Goal: Task Accomplishment & Management: Use online tool/utility

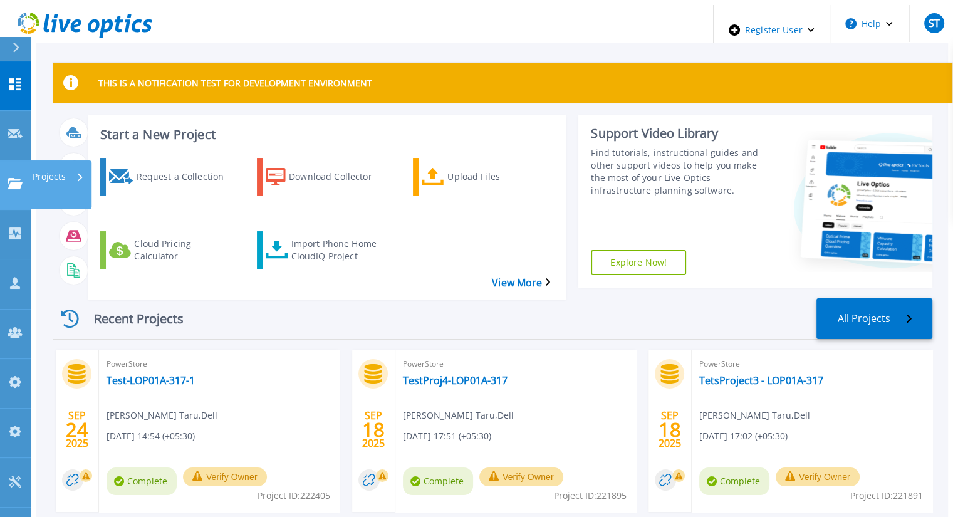
click at [11, 178] on icon at bounding box center [15, 183] width 15 height 11
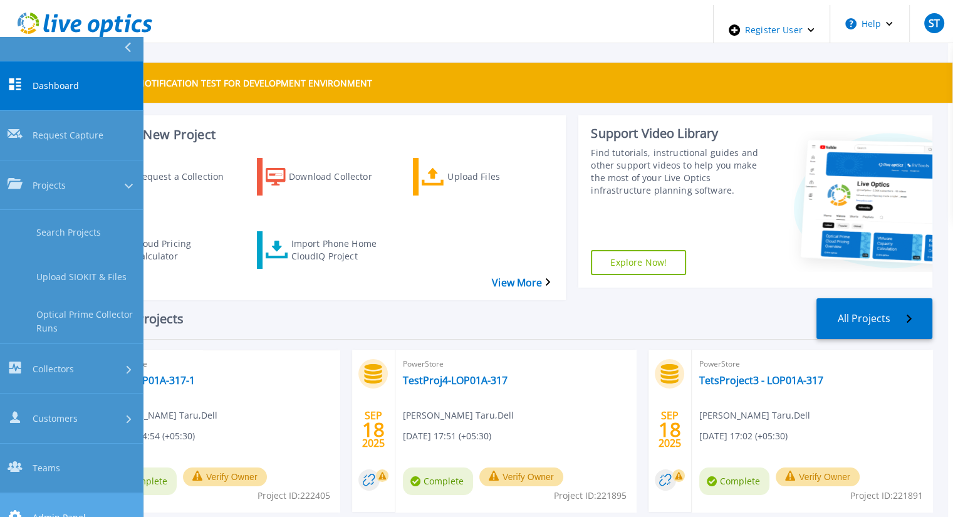
click at [73, 493] on link "Admin Panel Admin Panel" at bounding box center [71, 517] width 143 height 49
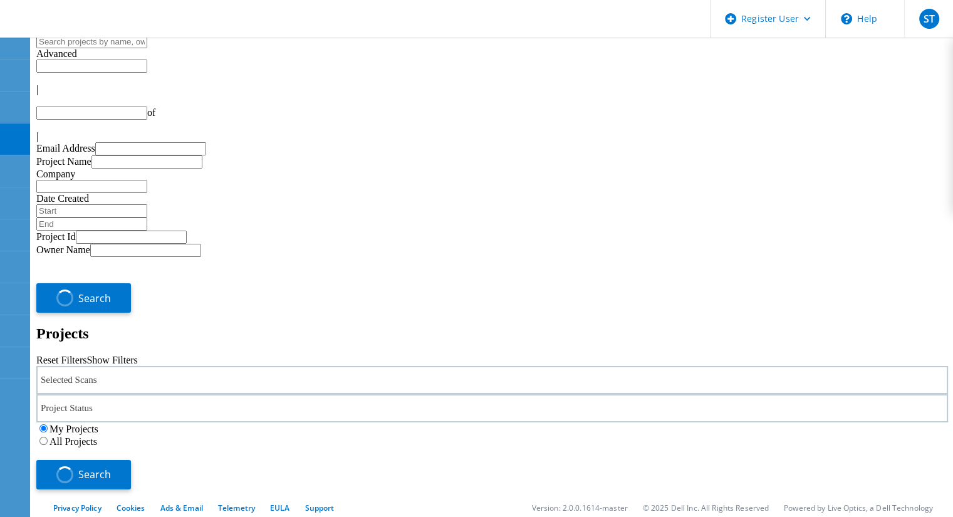
type input "1"
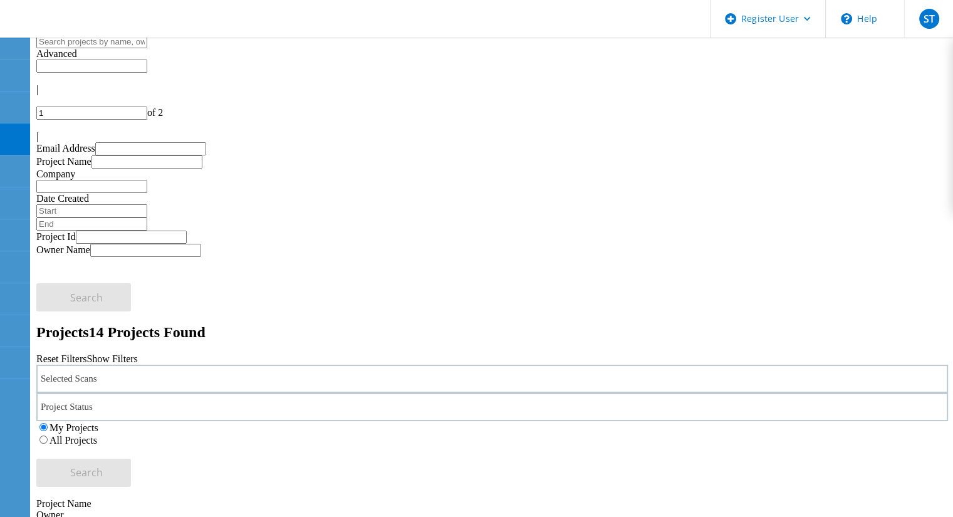
click at [650, 433] on div "All Projects" at bounding box center [491, 439] width 911 height 13
click at [97, 435] on label "All Projects" at bounding box center [73, 440] width 48 height 11
click at [48, 435] on input "All Projects" at bounding box center [43, 439] width 8 height 8
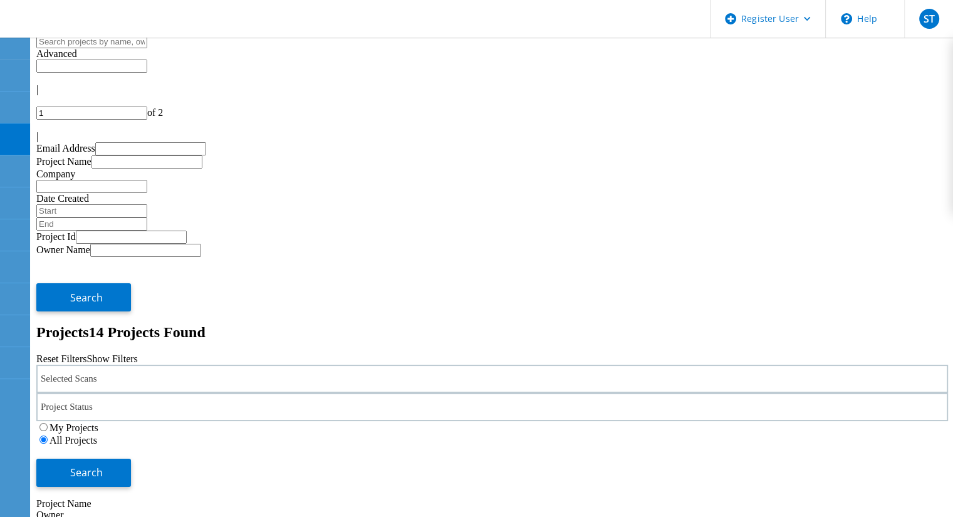
click at [269, 364] on div "Selected Scans" at bounding box center [491, 378] width 911 height 28
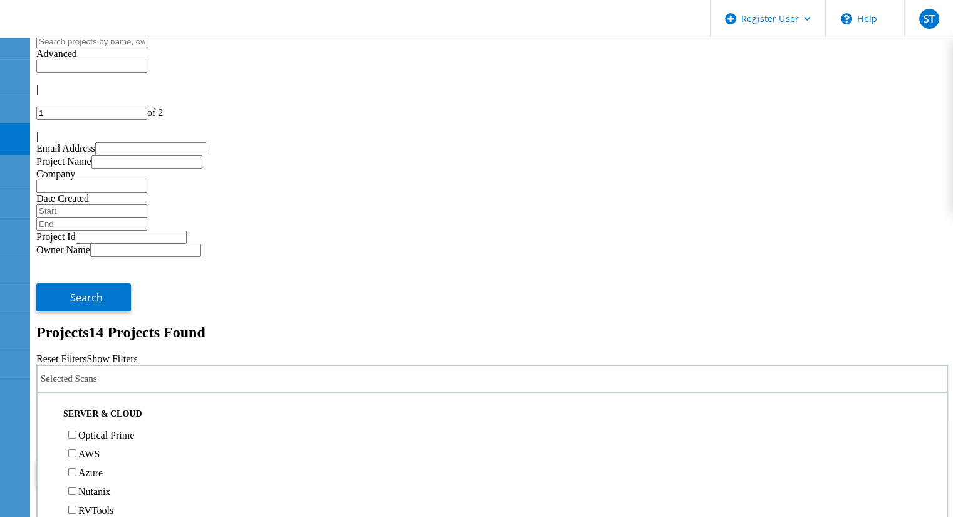
click at [101, 430] on label "Optical Prime" at bounding box center [106, 435] width 56 height 11
click at [76, 430] on input "Optical Prime" at bounding box center [72, 434] width 8 height 8
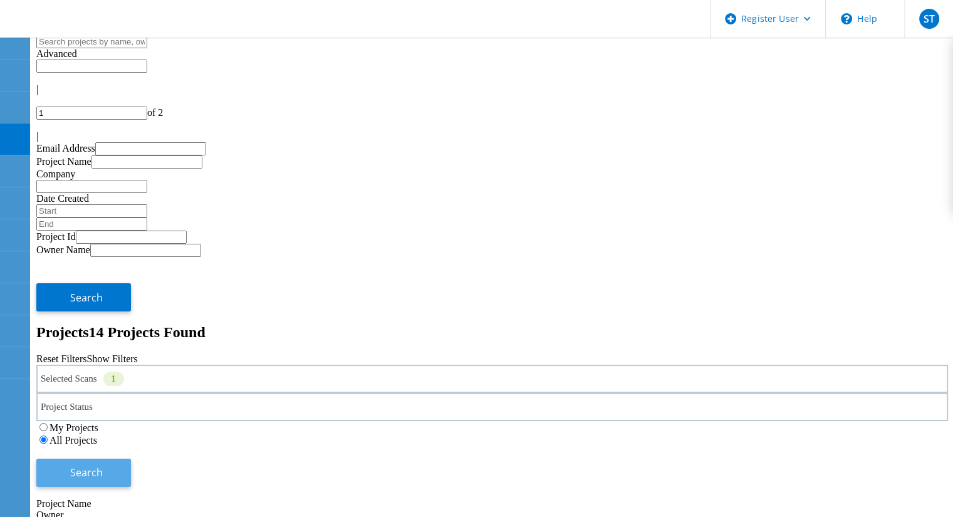
click at [103, 465] on span "Search" at bounding box center [86, 472] width 33 height 14
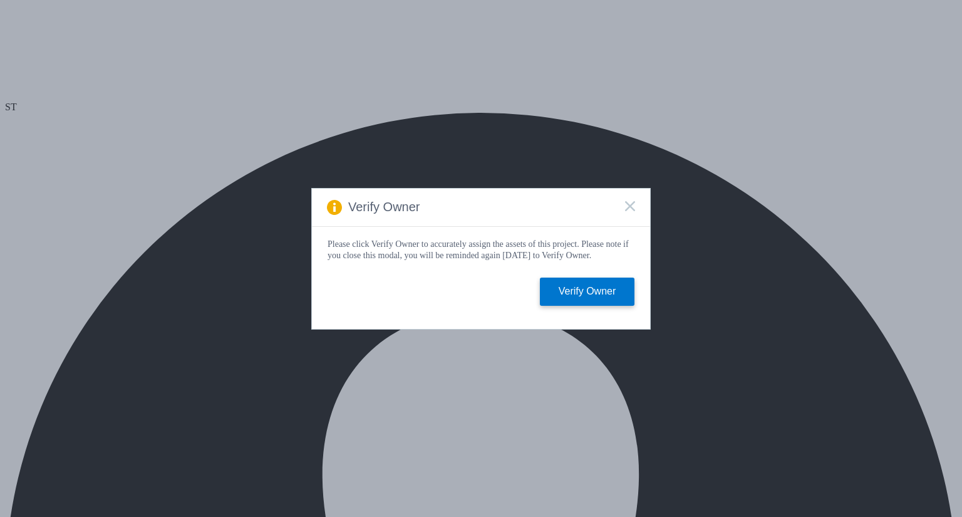
select select "USD"
click at [628, 205] on rect at bounding box center [629, 205] width 11 height 11
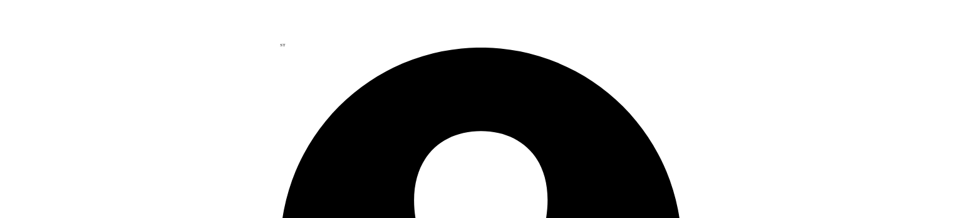
scroll to position [0, 0]
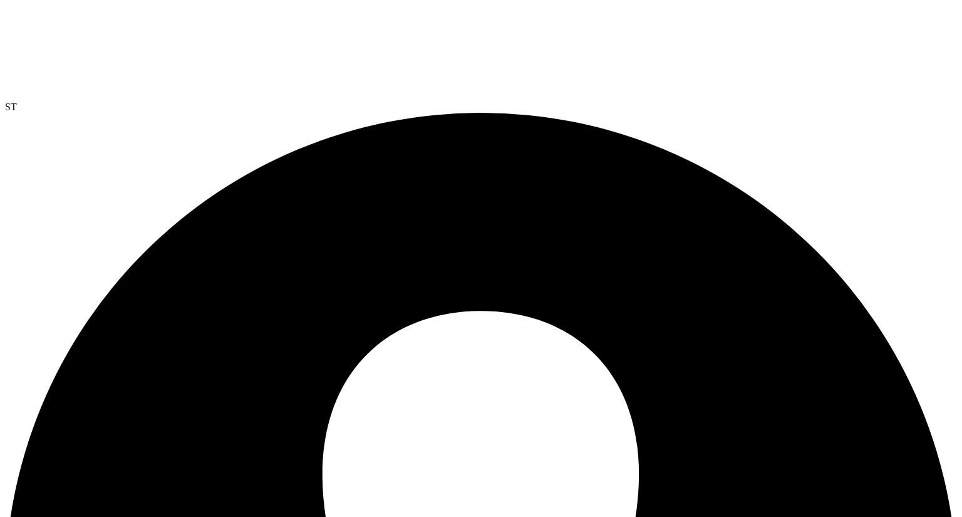
radio input "true"
radio input "false"
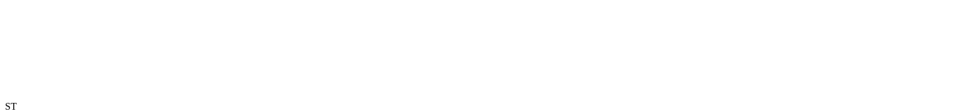
select select "USD"
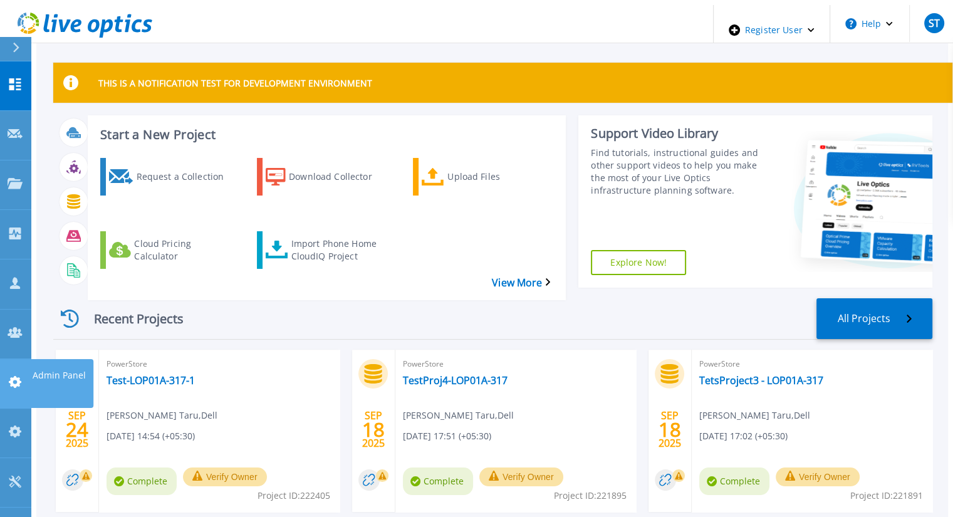
click at [10, 376] on icon at bounding box center [15, 382] width 13 height 12
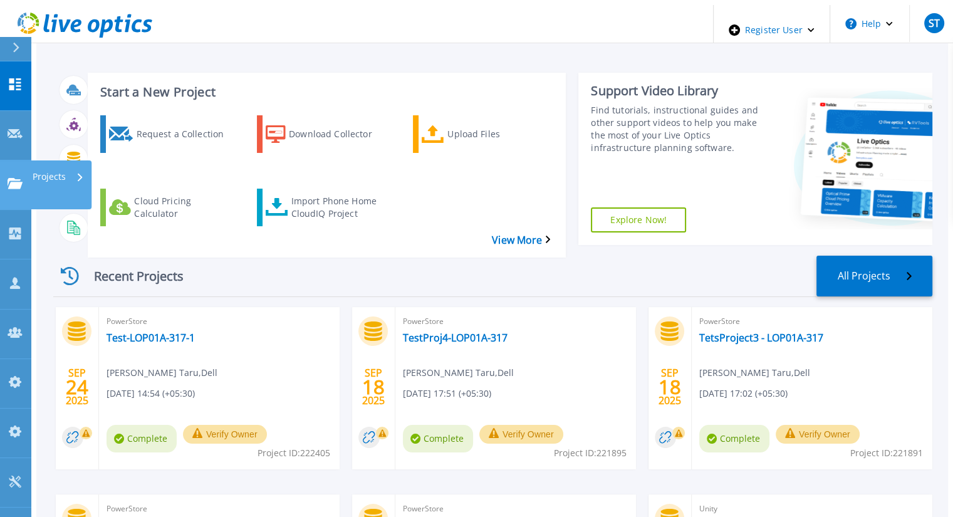
click at [16, 178] on icon at bounding box center [15, 183] width 15 height 11
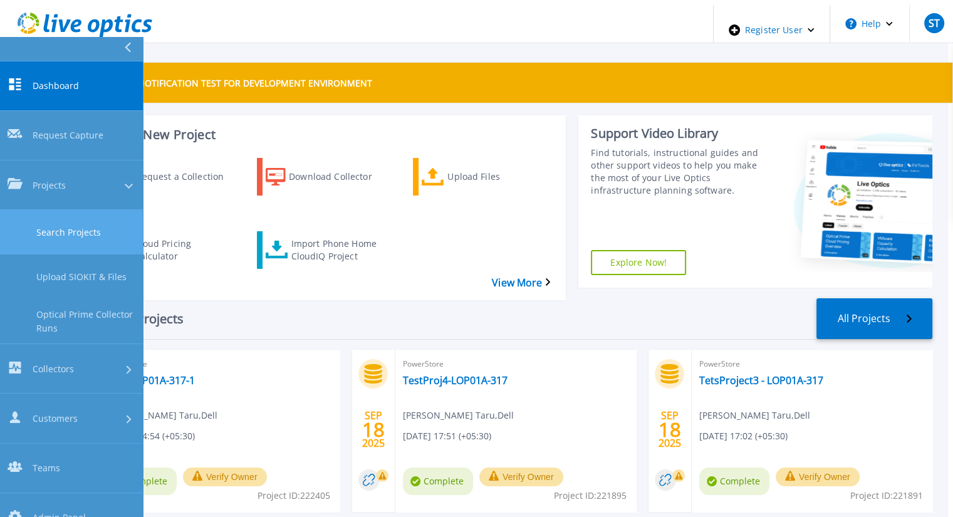
click at [33, 210] on link "Search Projects" at bounding box center [71, 232] width 143 height 44
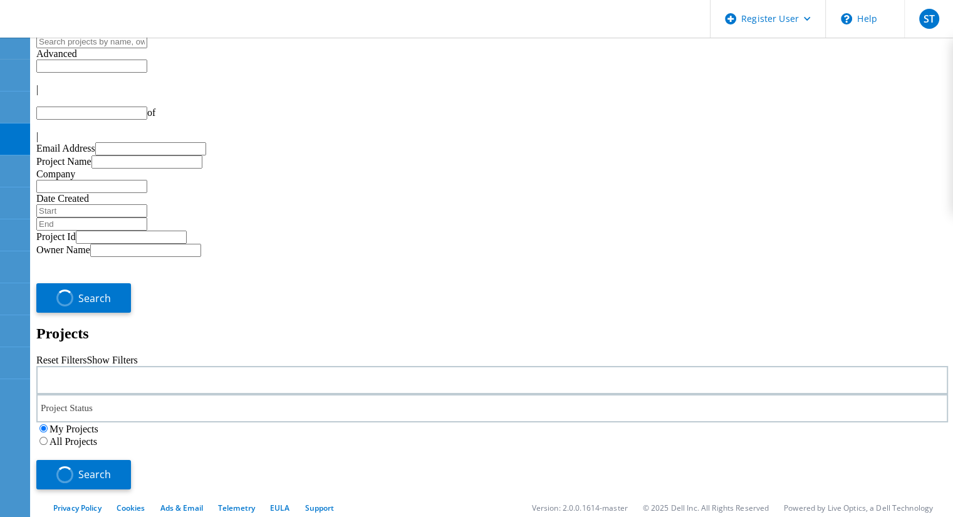
type input "1"
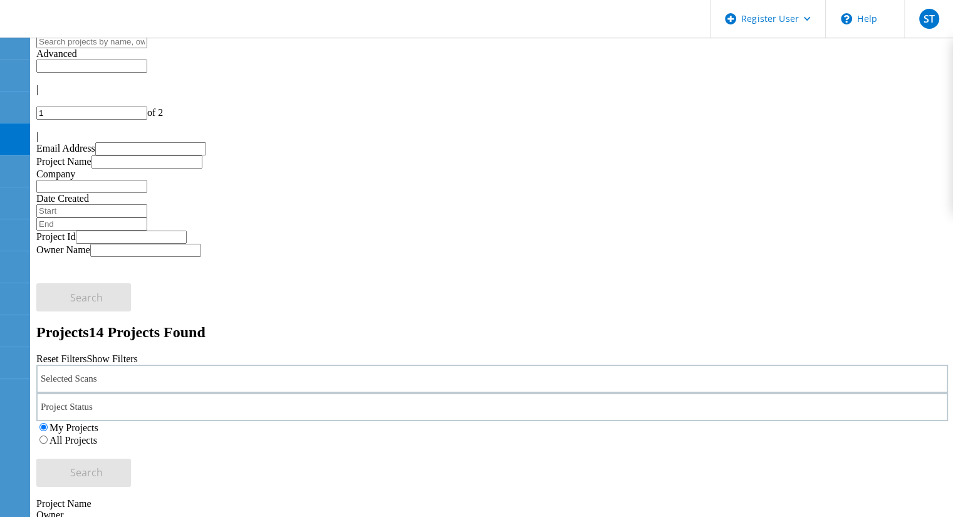
click at [97, 435] on label "All Projects" at bounding box center [73, 440] width 48 height 11
click at [48, 435] on input "All Projects" at bounding box center [43, 439] width 8 height 8
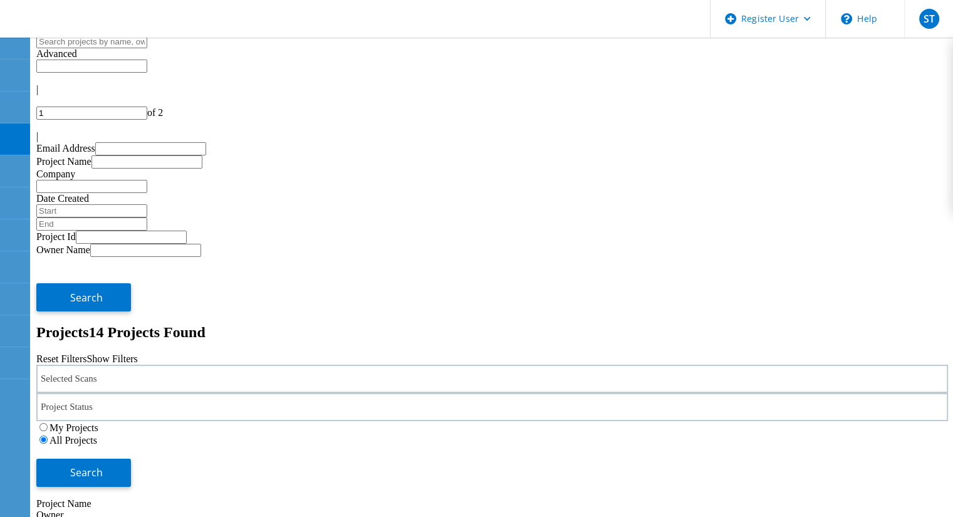
click at [252, 364] on div "Selected Scans" at bounding box center [491, 378] width 911 height 28
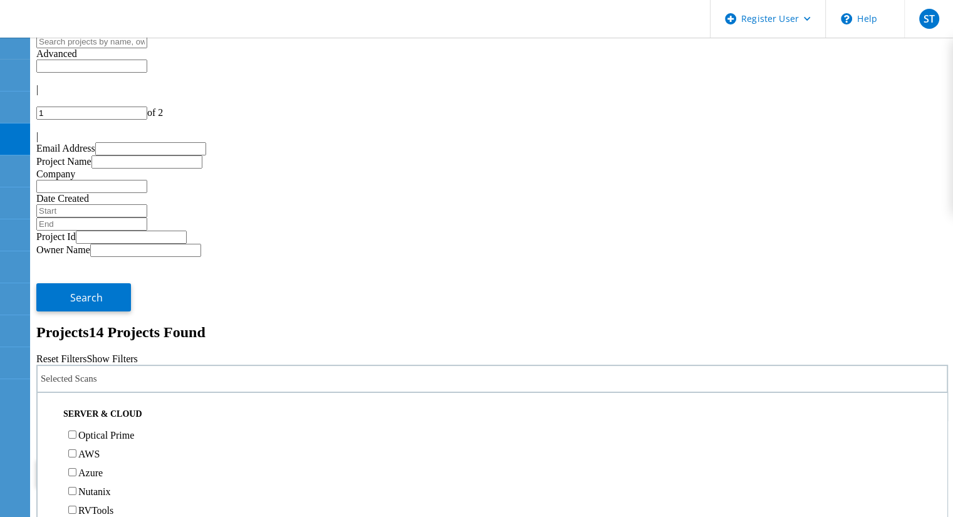
click at [93, 430] on label "Optical Prime" at bounding box center [106, 435] width 56 height 11
click at [76, 430] on input "Optical Prime" at bounding box center [72, 434] width 8 height 8
click at [103, 465] on span "Search" at bounding box center [86, 472] width 33 height 14
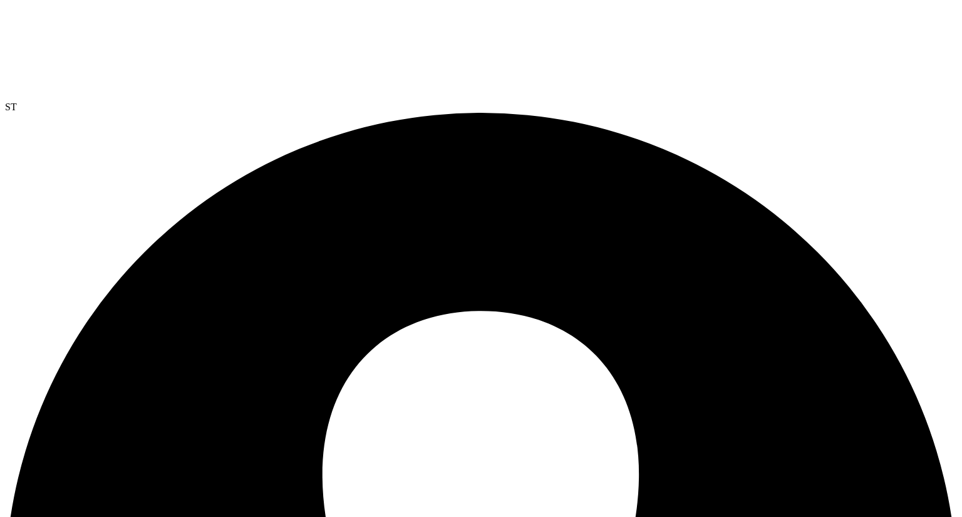
select select "USD"
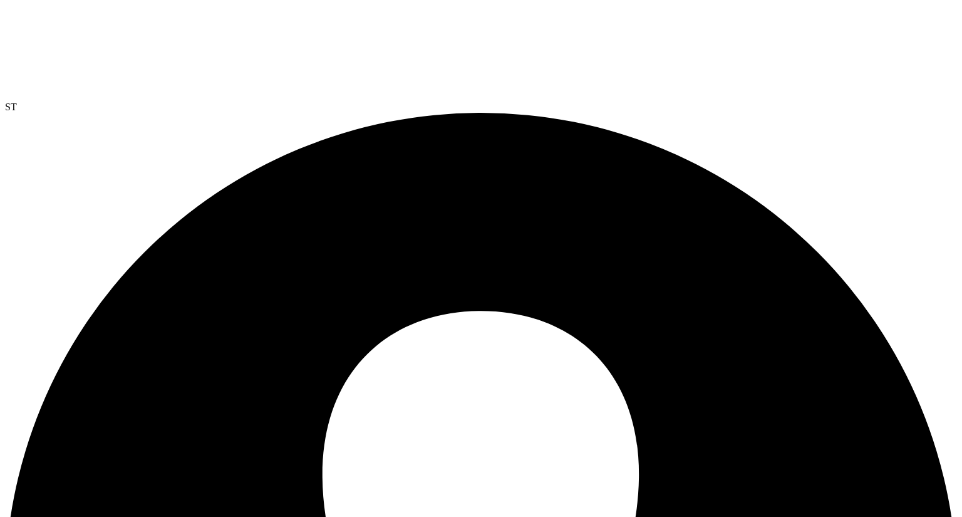
radio input "true"
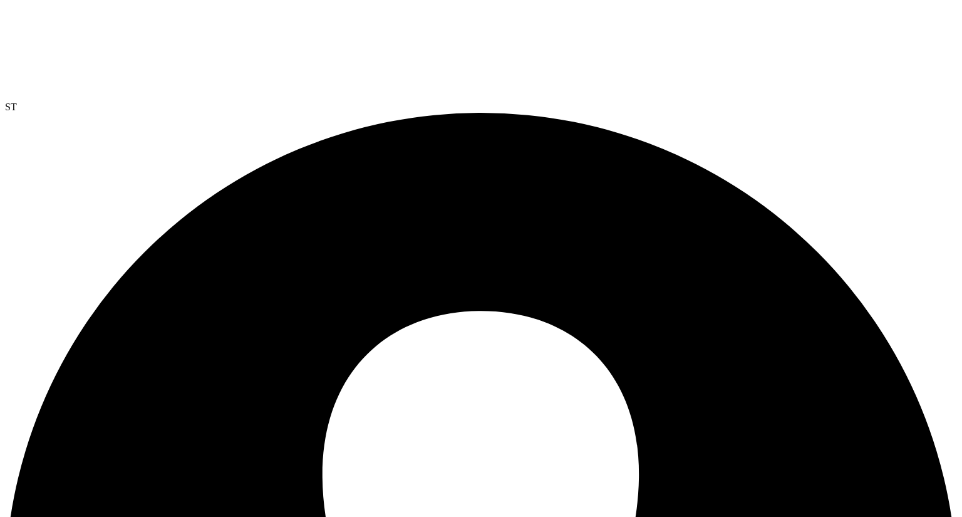
radio input "true"
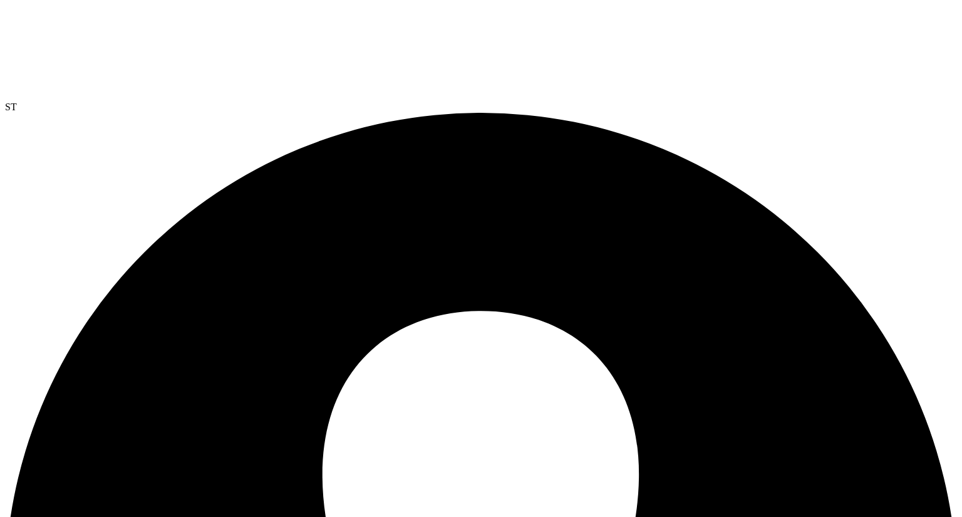
radio input "true"
radio input "false"
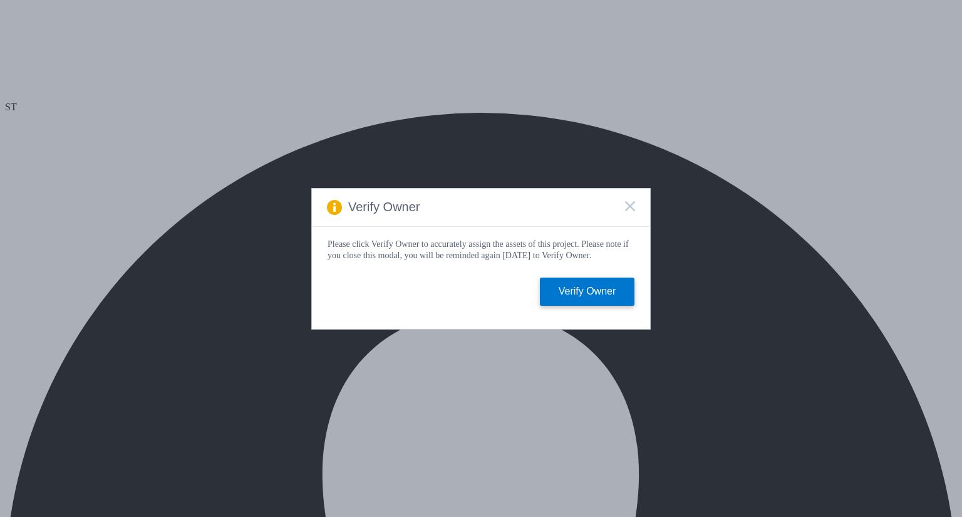
click at [405, 46] on div "Verify Owner Please click Verify Owner to accurately assign the assets of this …" at bounding box center [481, 258] width 962 height 517
click at [629, 204] on rect at bounding box center [629, 205] width 11 height 11
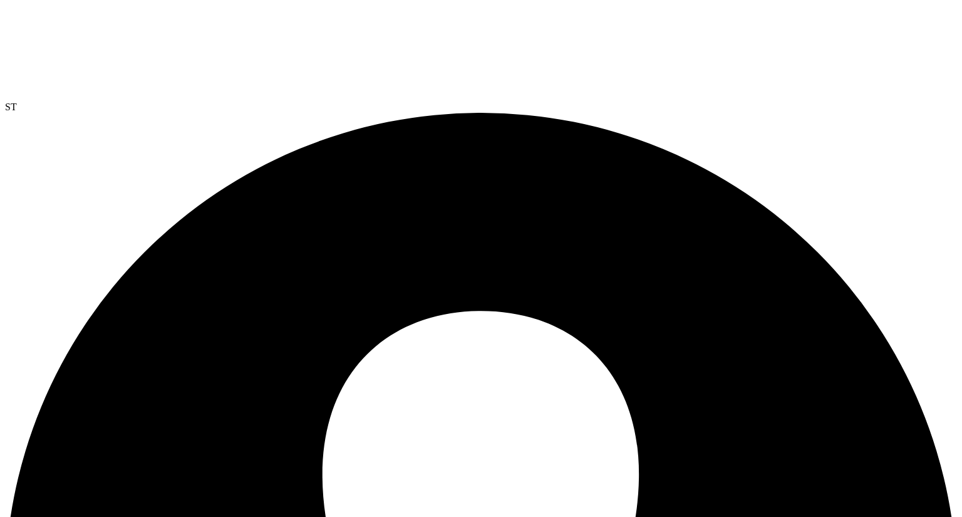
select select "USD"
drag, startPoint x: 56, startPoint y: 182, endPoint x: 271, endPoint y: 183, distance: 214.8
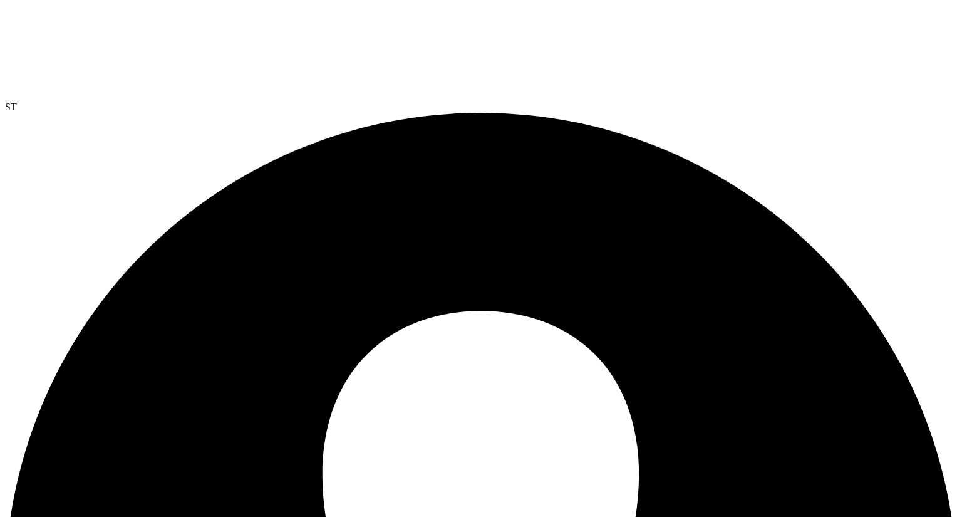
select select "USD"
